Goal: Use online tool/utility: Utilize a website feature to perform a specific function

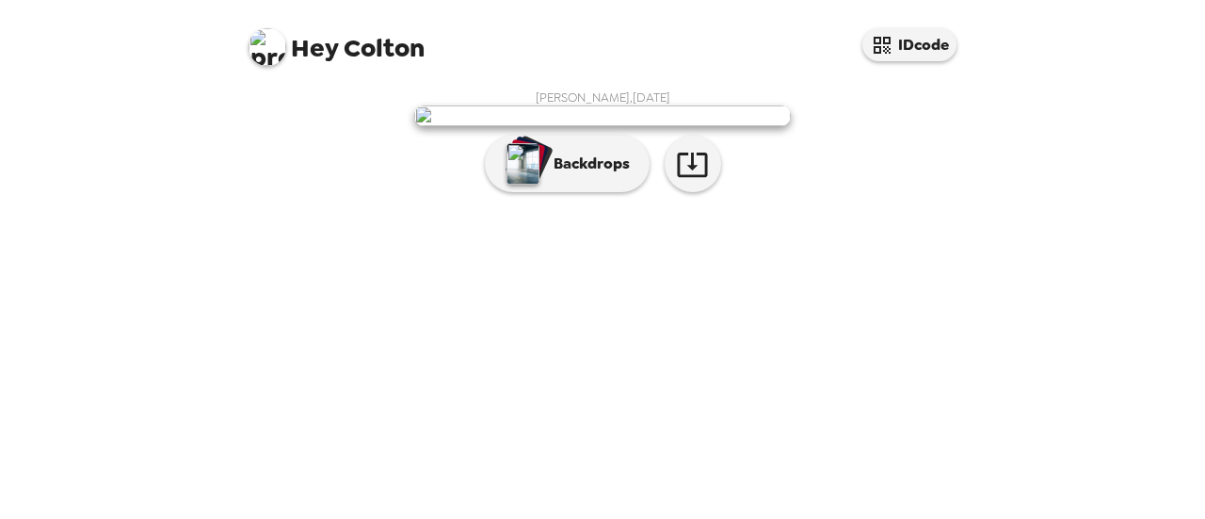
scroll to position [161, 0]
click at [689, 181] on icon "button" at bounding box center [692, 164] width 33 height 33
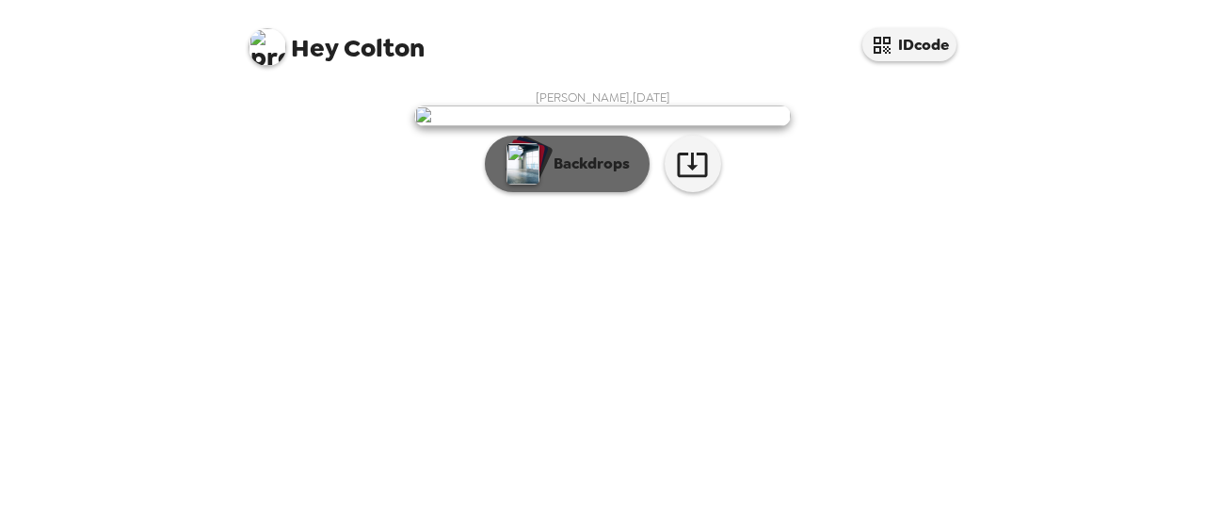
click at [576, 175] on p "Backdrops" at bounding box center [587, 163] width 86 height 23
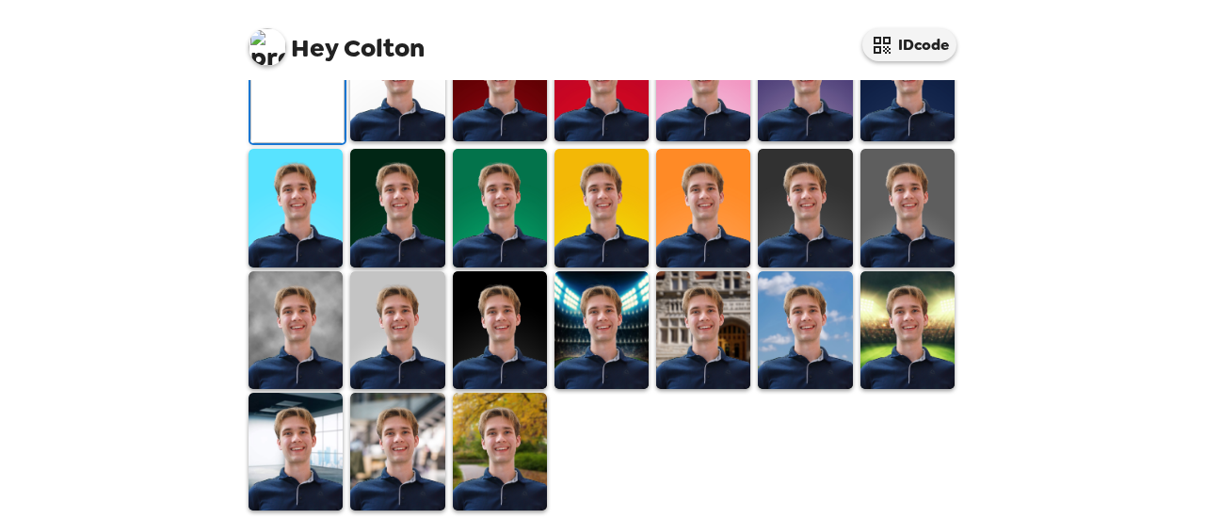
scroll to position [358, 0]
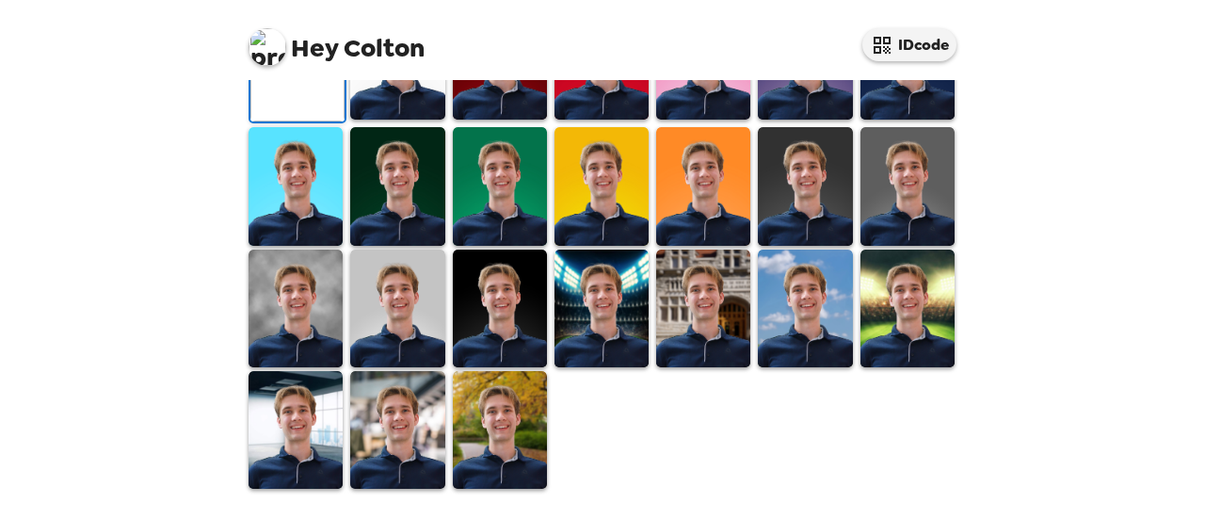
click at [409, 120] on img at bounding box center [397, 61] width 94 height 118
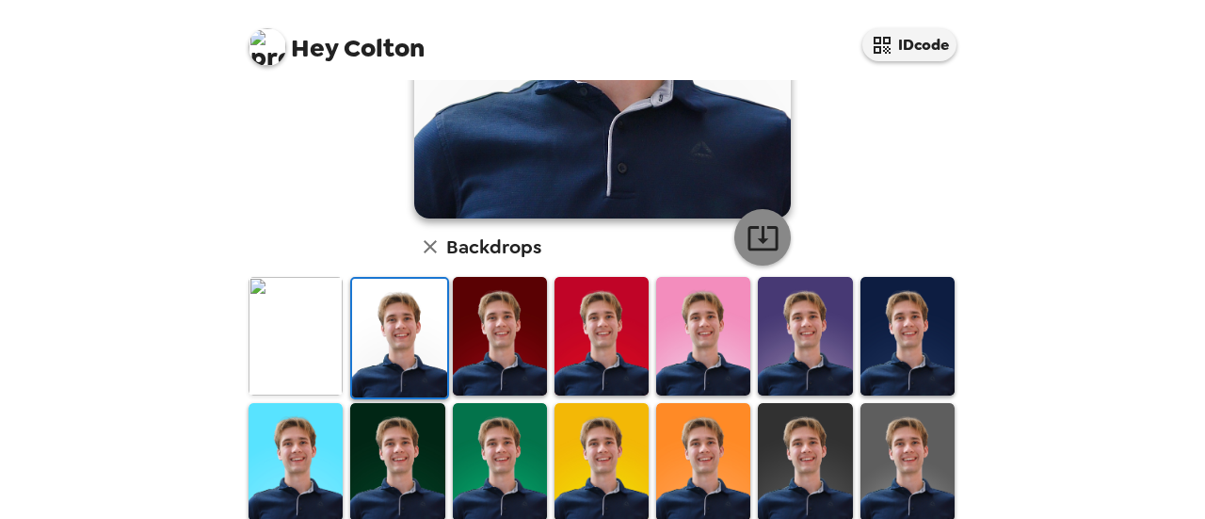
click at [757, 234] on icon "button" at bounding box center [762, 237] width 33 height 33
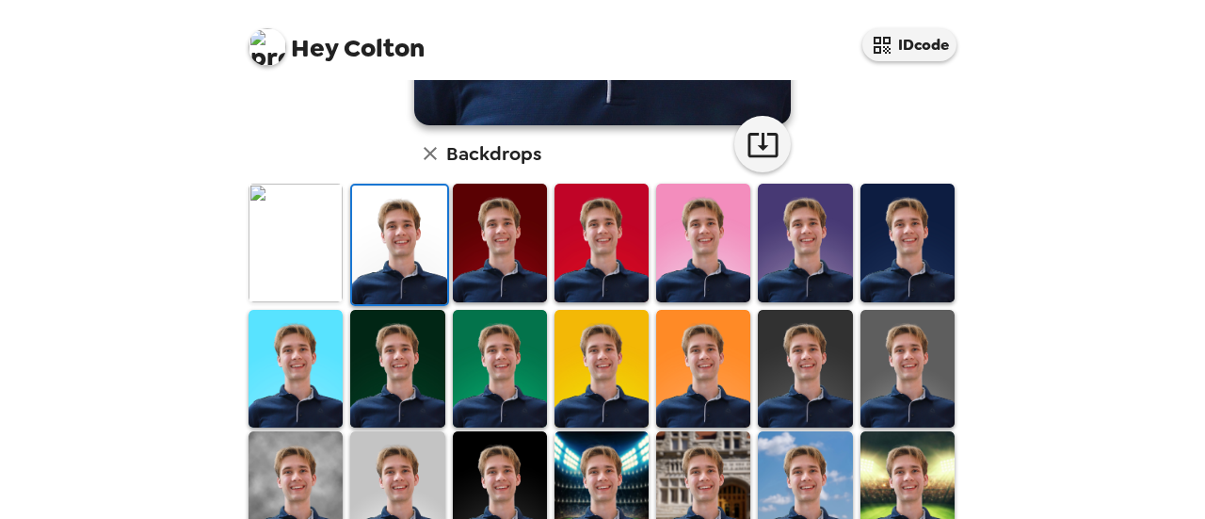
scroll to position [452, 0]
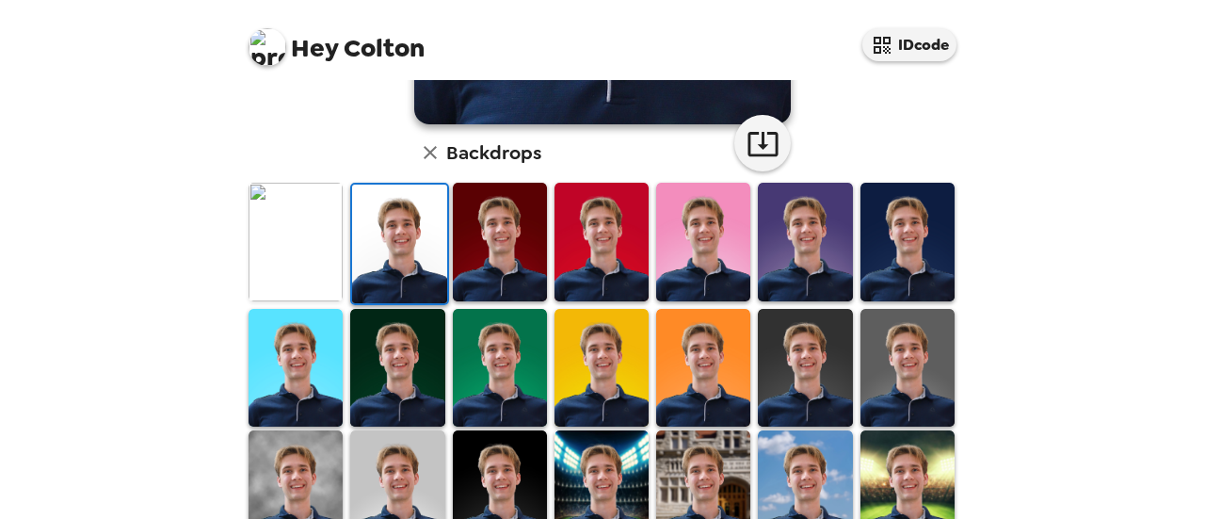
click at [401, 465] on img at bounding box center [397, 489] width 94 height 118
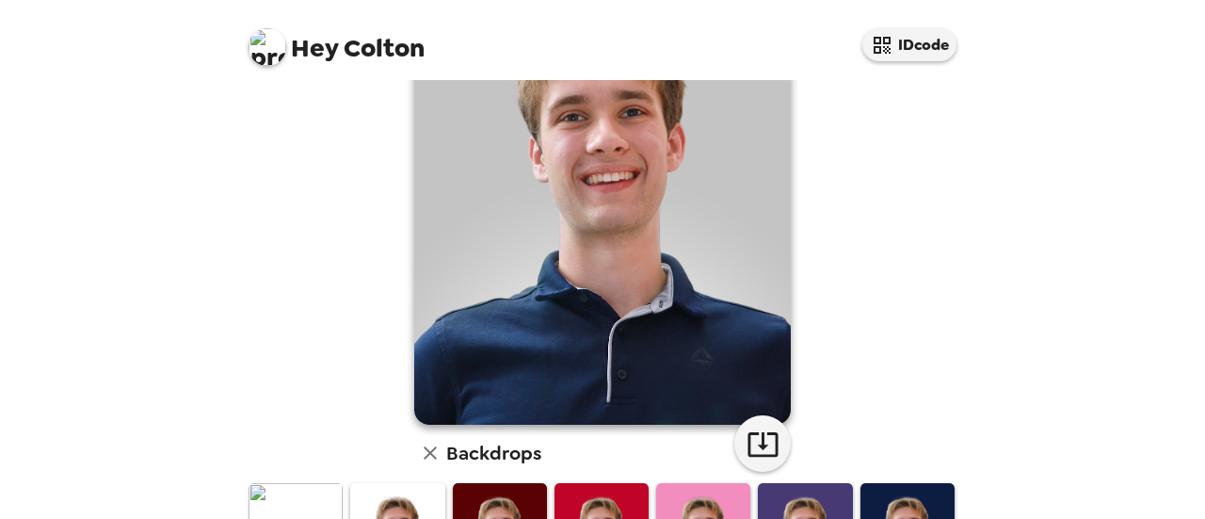
scroll to position [117, 0]
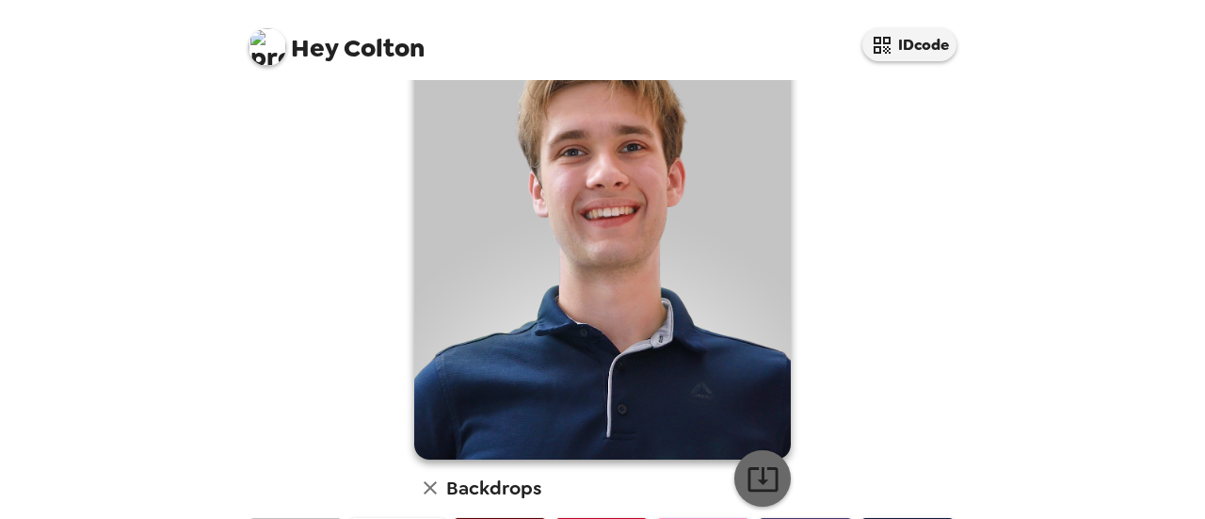
click at [761, 488] on icon "button" at bounding box center [762, 478] width 33 height 33
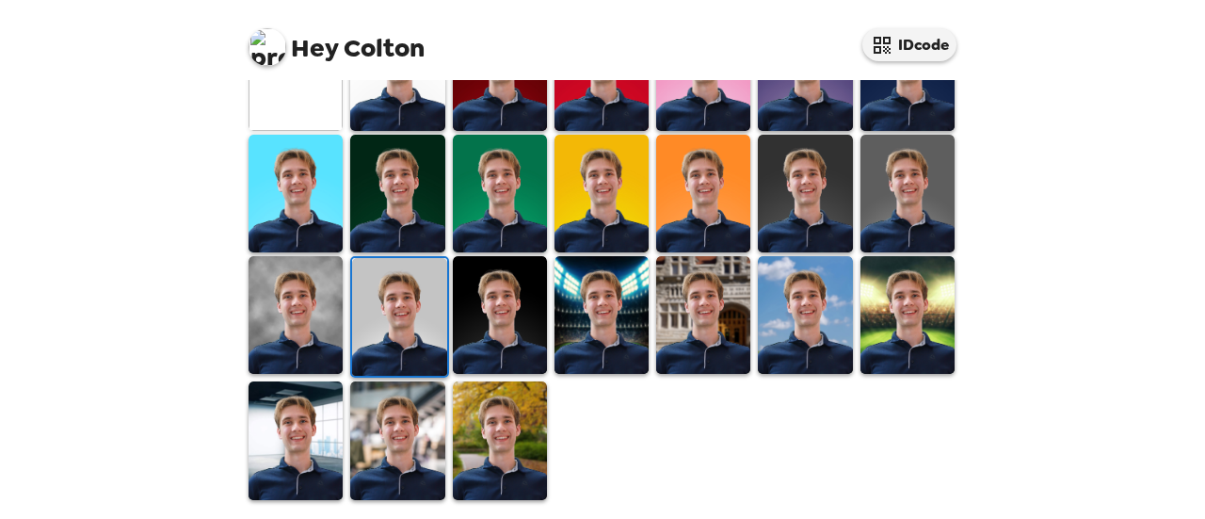
click at [510, 403] on img at bounding box center [500, 440] width 94 height 118
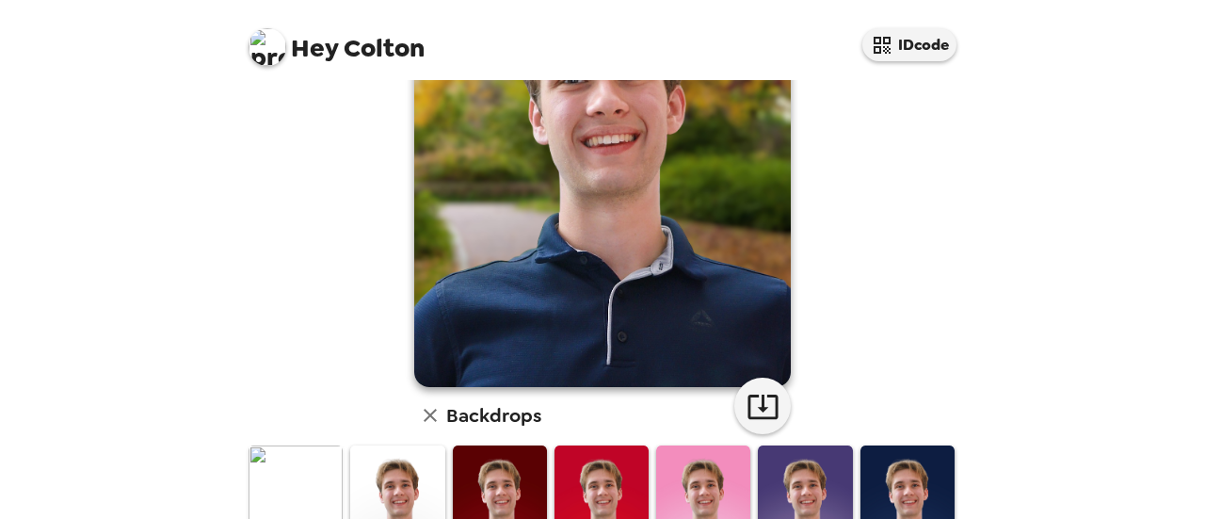
scroll to position [180, 0]
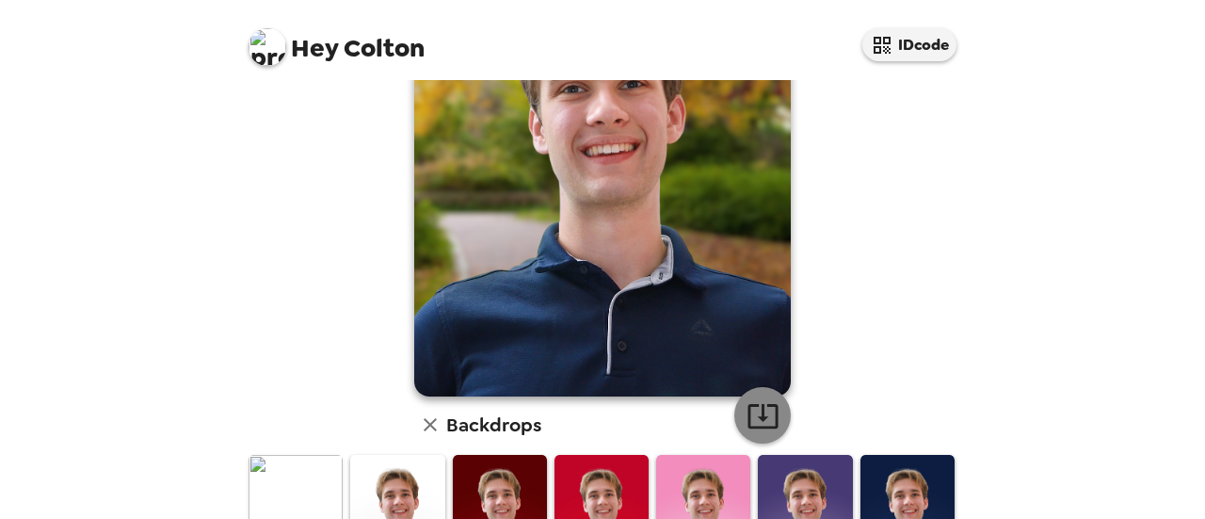
click at [759, 401] on icon "button" at bounding box center [762, 415] width 33 height 33
